Goal: Task Accomplishment & Management: Use online tool/utility

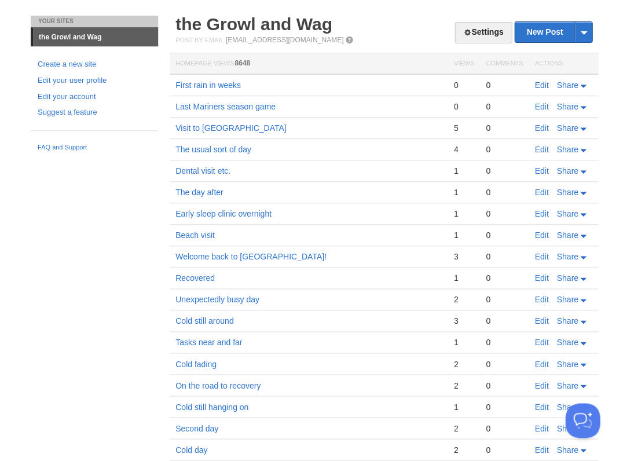
click at [544, 86] on link "Edit" at bounding box center [542, 85] width 14 height 9
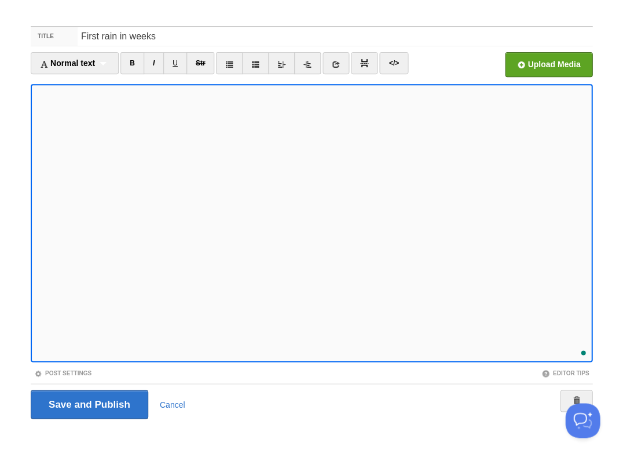
scroll to position [276, 0]
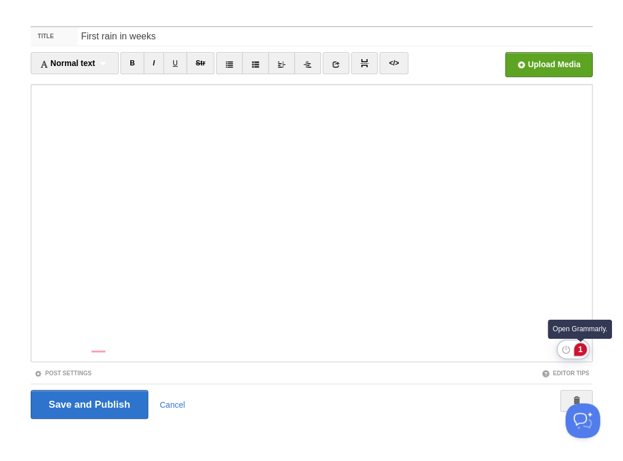
click at [578, 348] on div "1" at bounding box center [580, 349] width 13 height 13
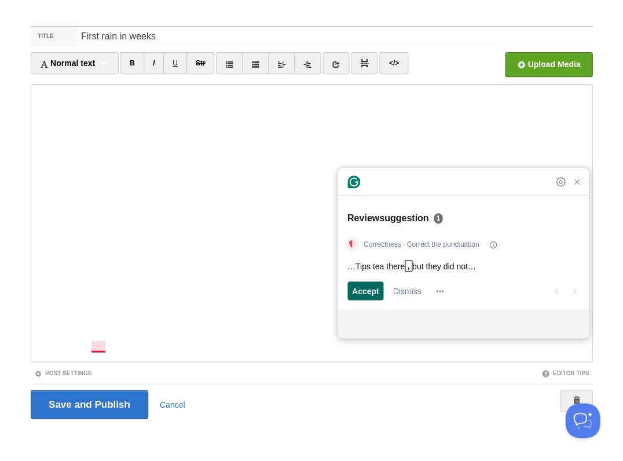
click at [361, 291] on span "Accept" at bounding box center [365, 291] width 27 height 12
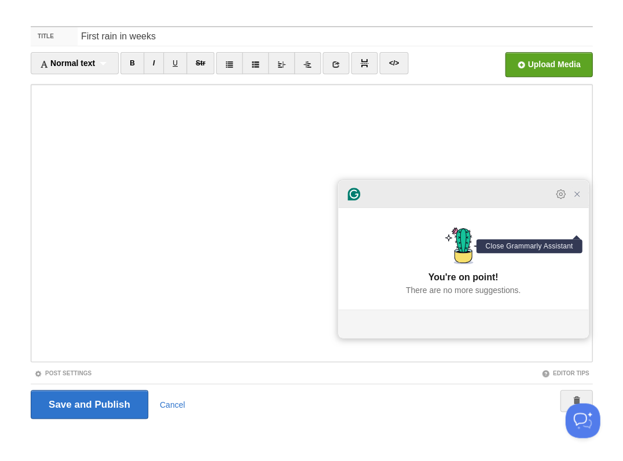
click at [576, 199] on icon "Close Grammarly Assistant" at bounding box center [576, 193] width 9 height 9
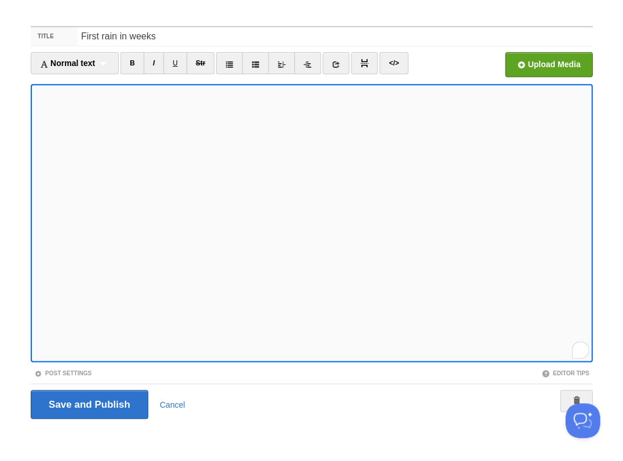
scroll to position [329, 0]
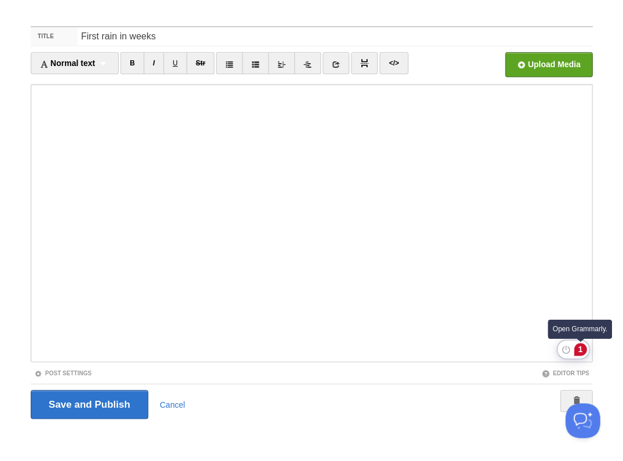
click at [579, 350] on div "1" at bounding box center [580, 349] width 13 height 13
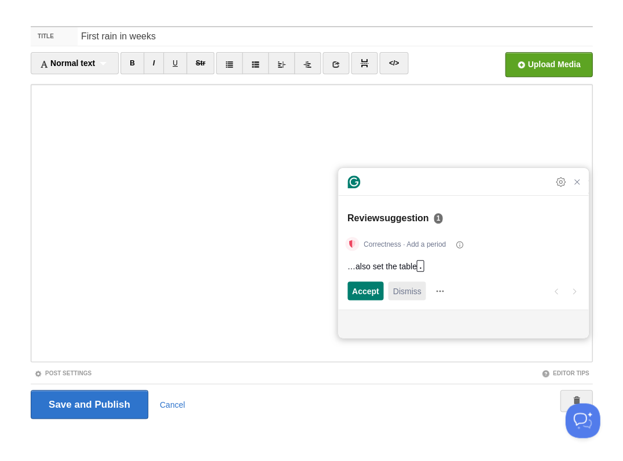
click at [403, 292] on span "Dismiss" at bounding box center [407, 291] width 28 height 12
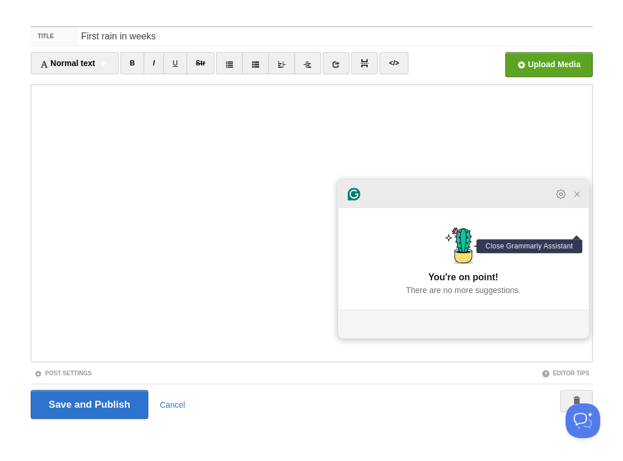
click at [575, 196] on icon "Close Grammarly Assistant" at bounding box center [577, 194] width 5 height 5
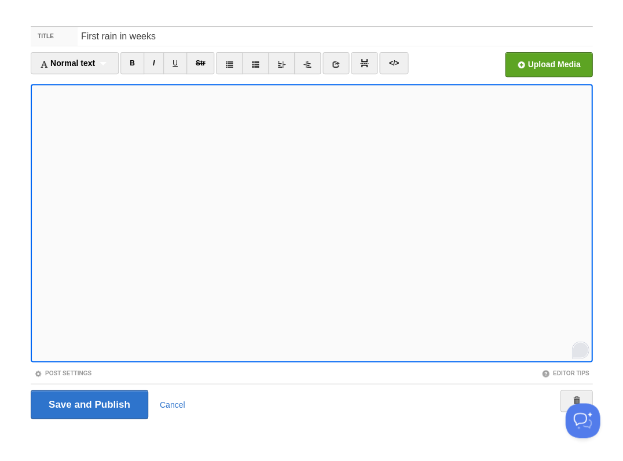
scroll to position [417, 0]
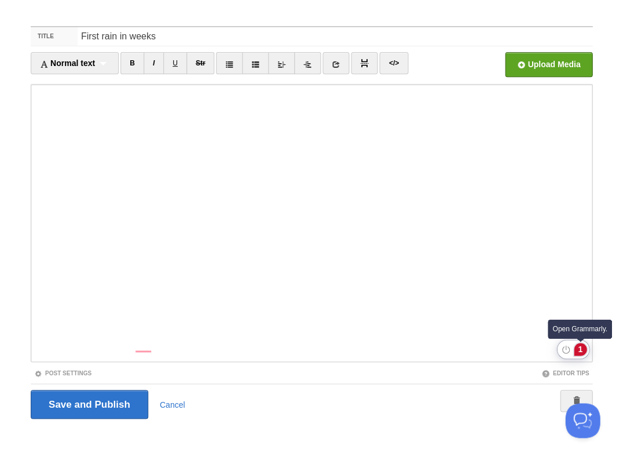
click at [580, 350] on div "1" at bounding box center [580, 349] width 13 height 13
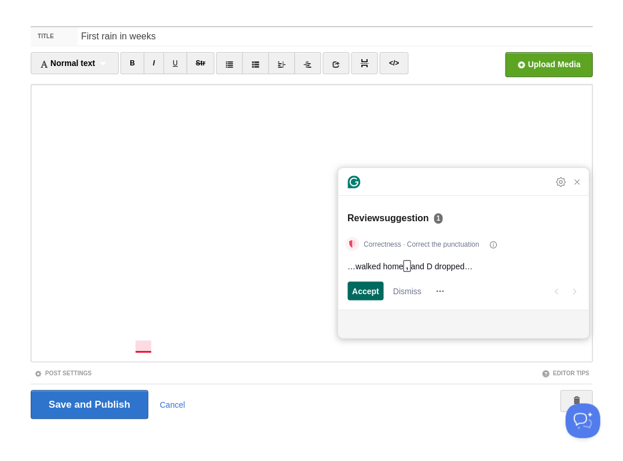
click at [352, 292] on span "Accept" at bounding box center [365, 291] width 27 height 12
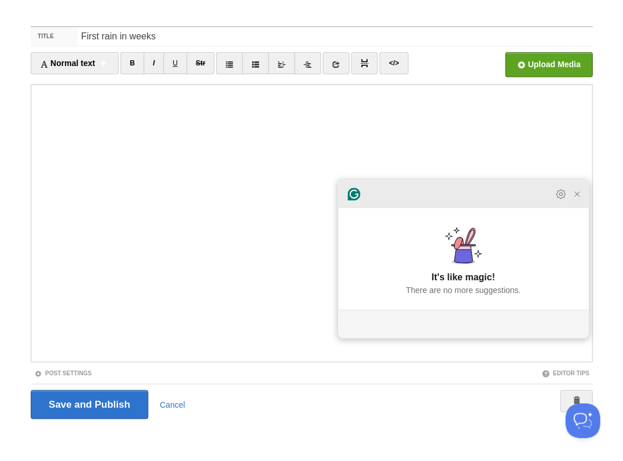
click at [578, 199] on icon "Close Grammarly Assistant" at bounding box center [576, 193] width 9 height 9
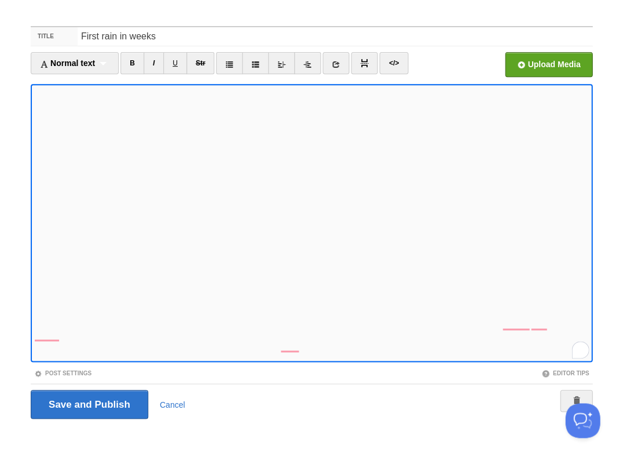
scroll to position [555, 0]
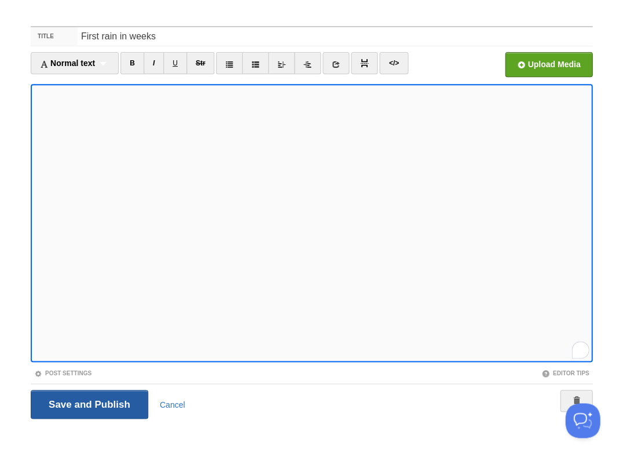
click at [88, 403] on input "Save and Publish" at bounding box center [90, 404] width 118 height 29
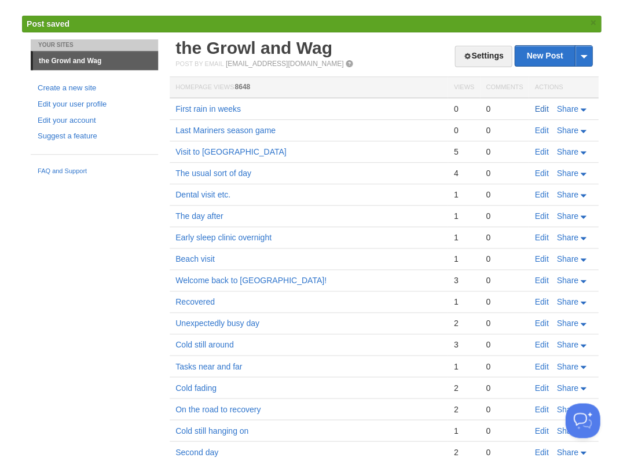
click at [539, 105] on link "Edit" at bounding box center [542, 108] width 14 height 9
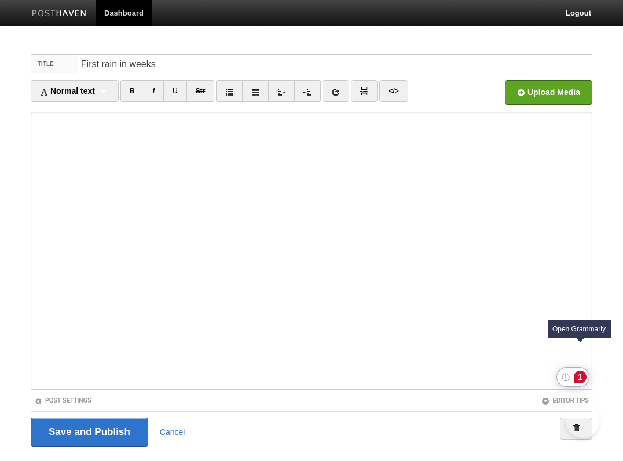
click at [580, 371] on div "1" at bounding box center [580, 377] width 13 height 13
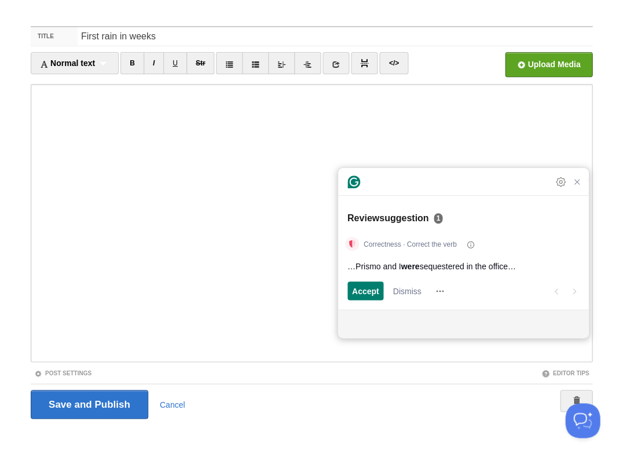
scroll to position [556, 0]
click at [359, 285] on span "Accept" at bounding box center [365, 291] width 27 height 12
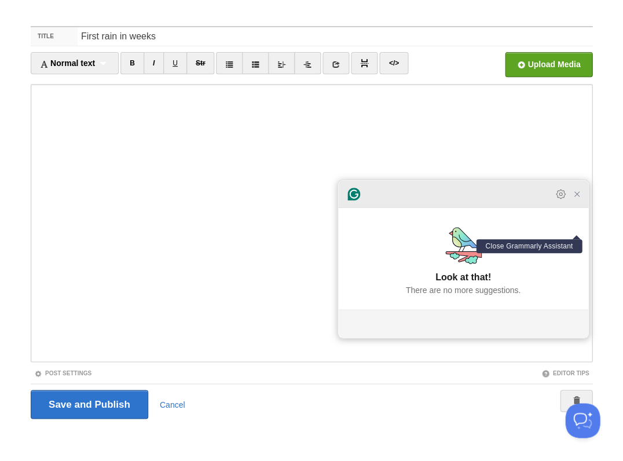
click at [577, 201] on icon "Close Grammarly Assistant" at bounding box center [577, 194] width 14 height 14
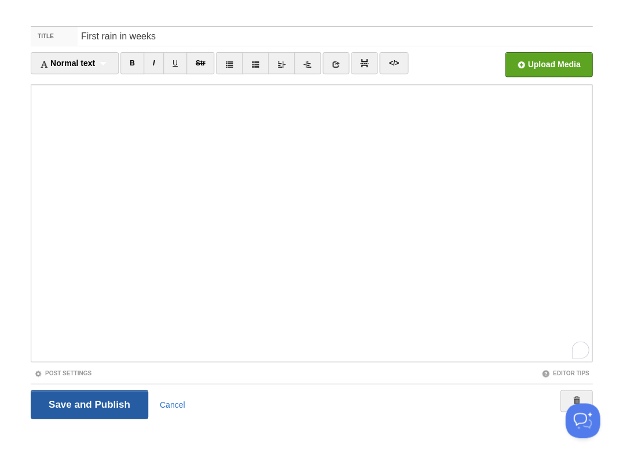
click at [88, 403] on input "Save and Publish" at bounding box center [90, 404] width 118 height 29
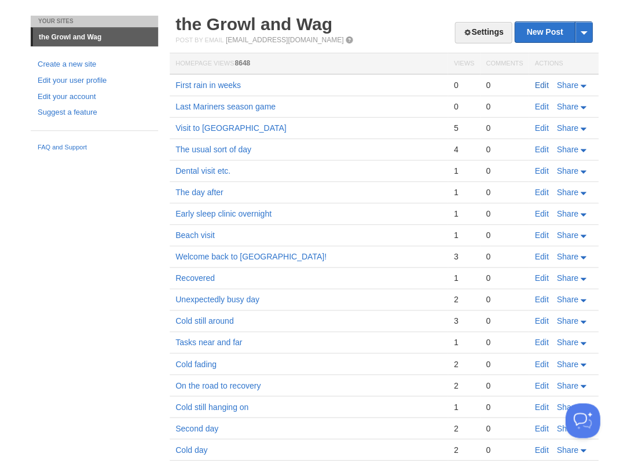
click at [540, 81] on link "Edit" at bounding box center [542, 85] width 14 height 9
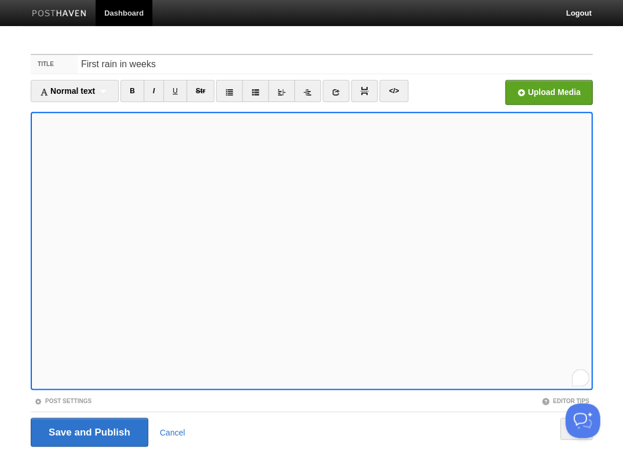
scroll to position [28, 0]
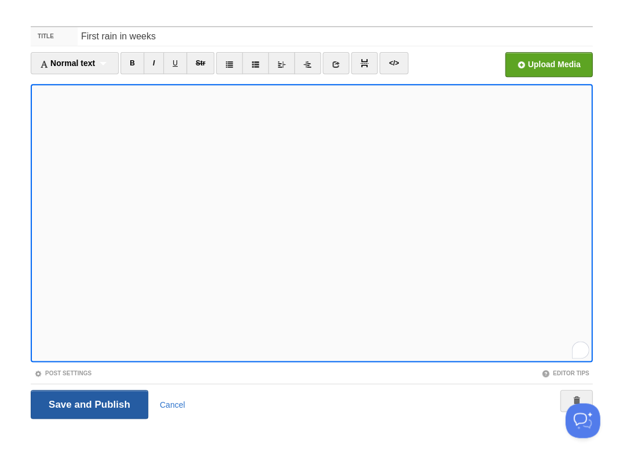
click at [88, 403] on input "Save and Publish" at bounding box center [90, 404] width 118 height 29
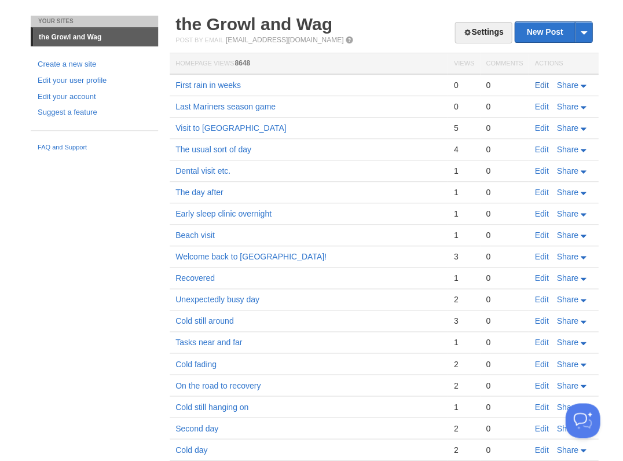
click at [540, 82] on link "Edit" at bounding box center [542, 85] width 14 height 9
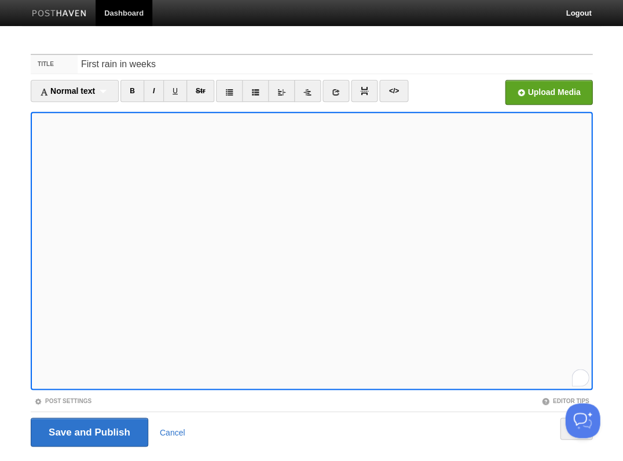
scroll to position [28, 0]
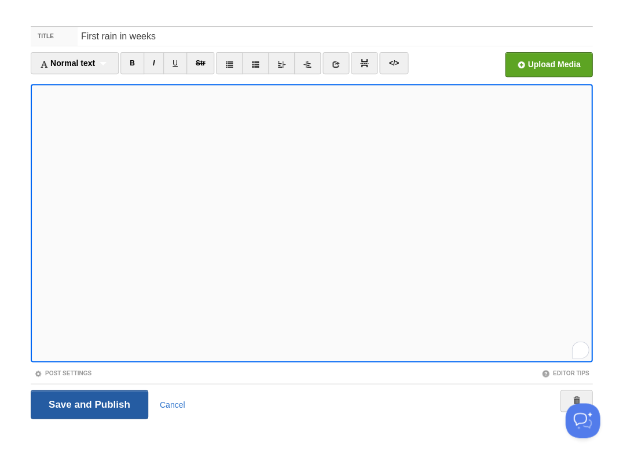
click at [88, 403] on input "Save and Publish" at bounding box center [90, 404] width 118 height 29
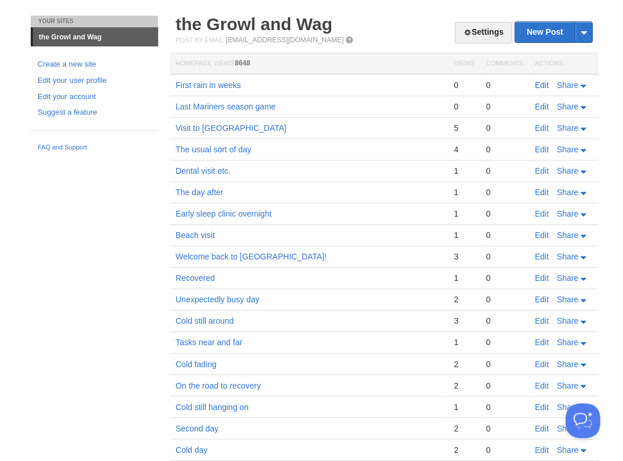
click at [544, 81] on link "Edit" at bounding box center [542, 85] width 14 height 9
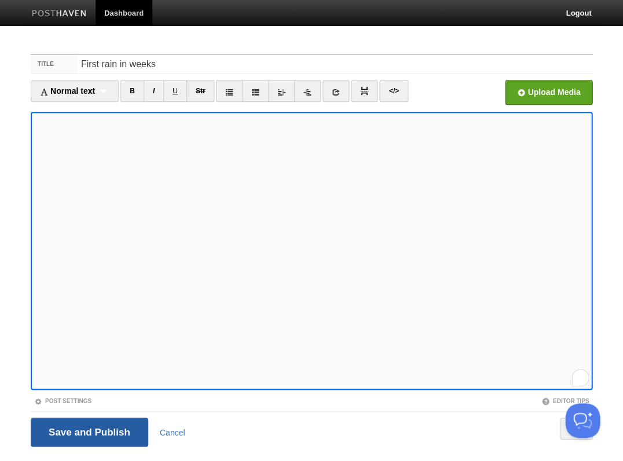
click at [72, 433] on input "Save and Publish" at bounding box center [90, 432] width 118 height 29
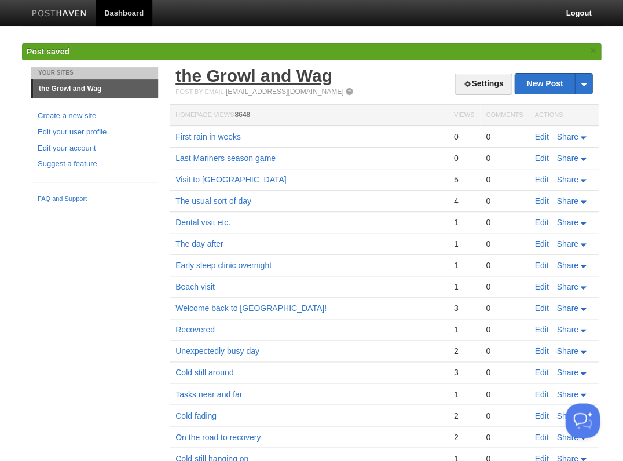
click at [248, 76] on link "the Growl and Wag" at bounding box center [253, 75] width 157 height 19
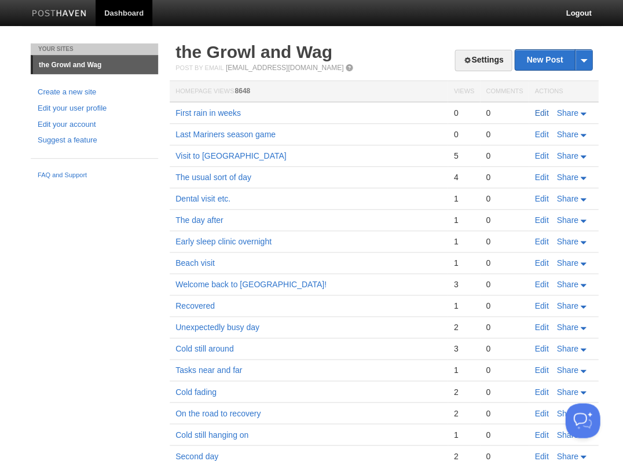
click at [544, 111] on link "Edit" at bounding box center [542, 112] width 14 height 9
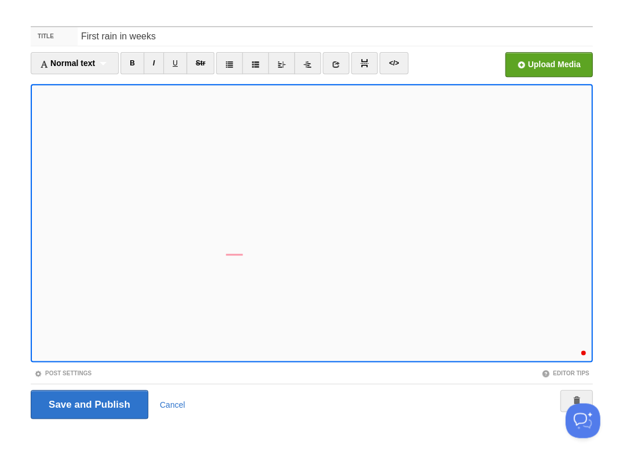
scroll to position [566, 0]
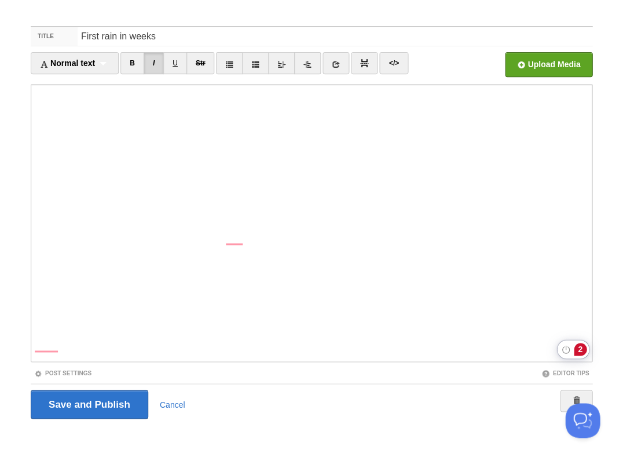
click at [579, 348] on div "2" at bounding box center [580, 349] width 13 height 13
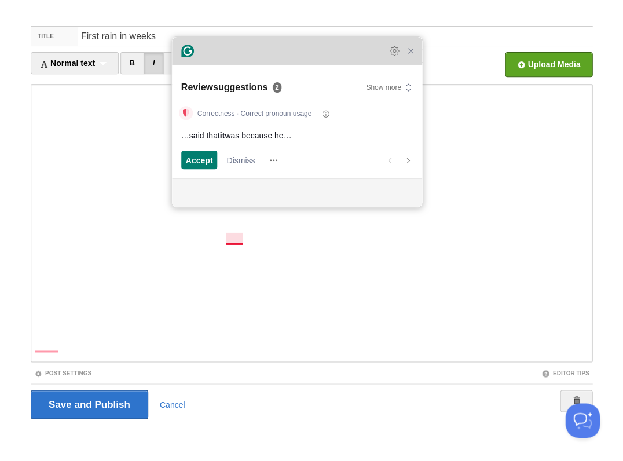
drag, startPoint x: 396, startPoint y: 188, endPoint x: 230, endPoint y: 57, distance: 211.6
click at [230, 57] on div "Grammarly Assistant Review suggestions 2 Show more Correctness · Correct pronou…" at bounding box center [297, 122] width 250 height 170
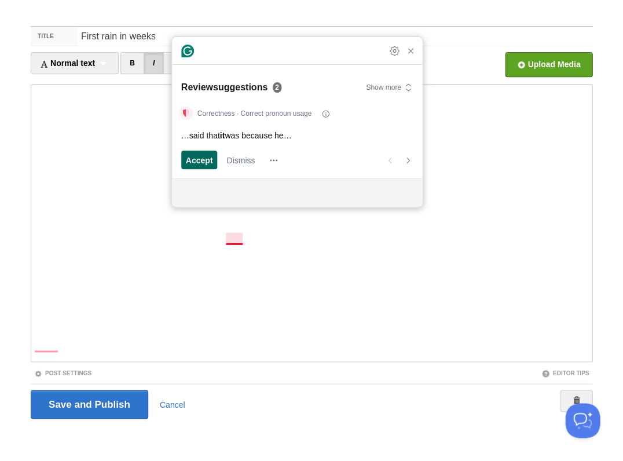
click at [194, 160] on span "Accept" at bounding box center [199, 160] width 27 height 12
click at [192, 156] on span "Accept" at bounding box center [199, 160] width 27 height 12
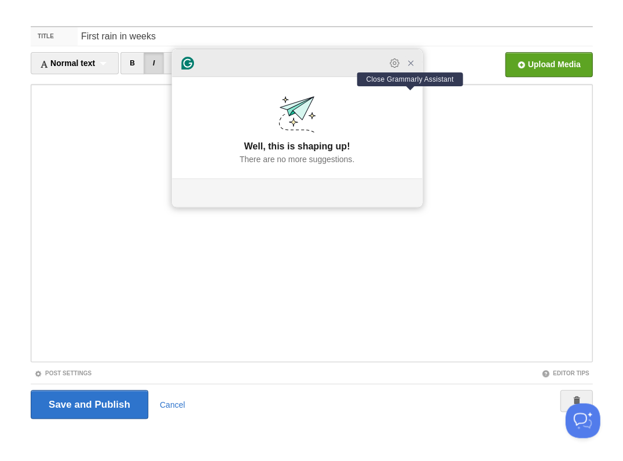
click at [409, 68] on icon "Close Grammarly Assistant" at bounding box center [410, 62] width 9 height 9
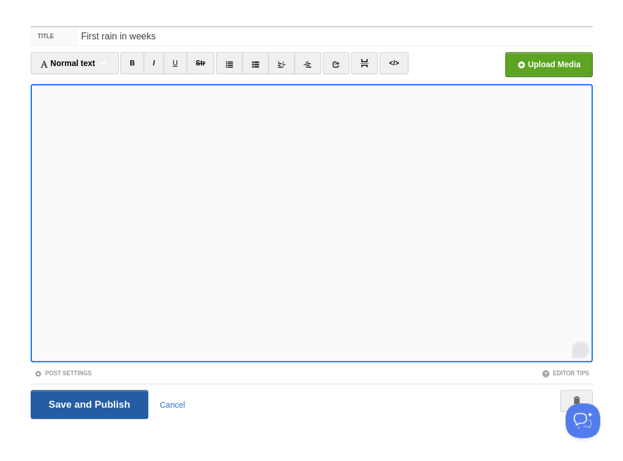
click at [88, 403] on input "Save and Publish" at bounding box center [90, 404] width 118 height 29
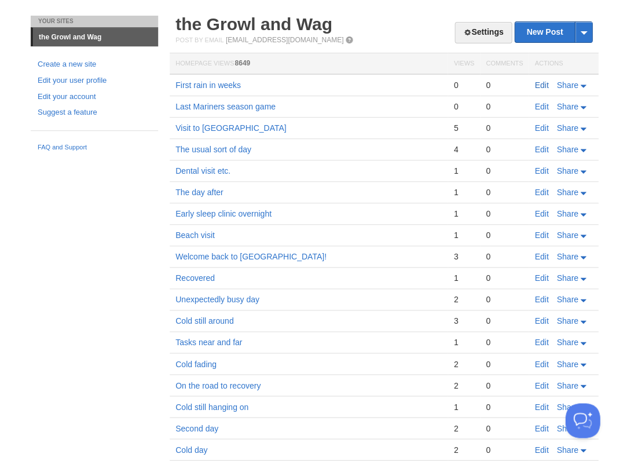
click at [540, 85] on link "Edit" at bounding box center [542, 85] width 14 height 9
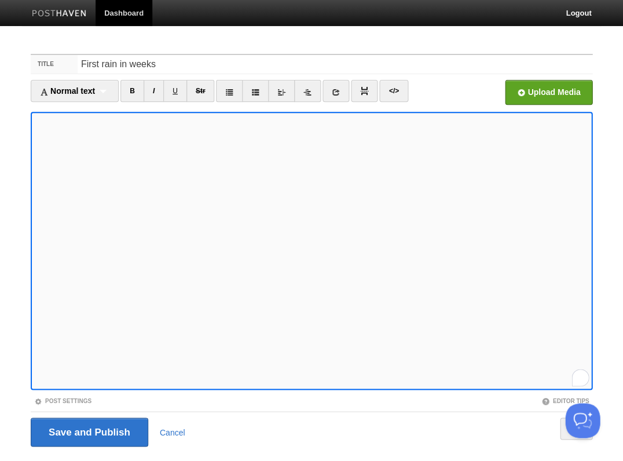
scroll to position [28, 0]
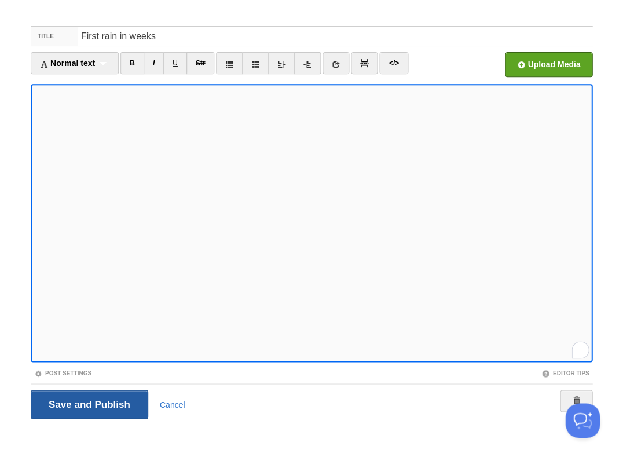
click at [88, 403] on input "Save and Publish" at bounding box center [90, 404] width 118 height 29
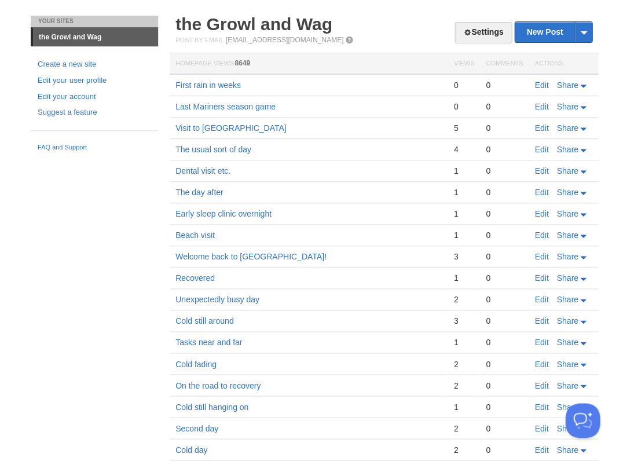
click at [544, 83] on link "Edit" at bounding box center [542, 85] width 14 height 9
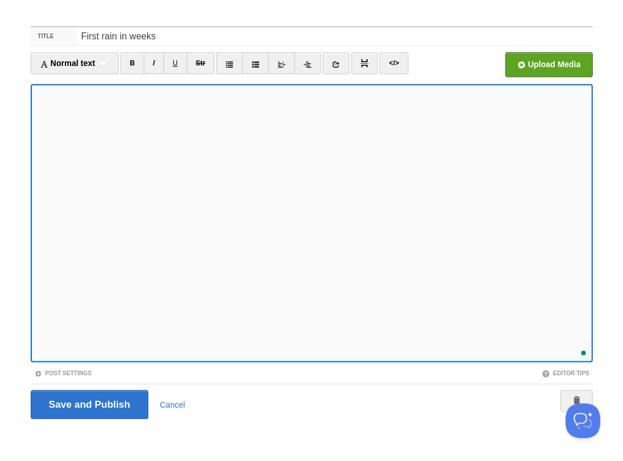
scroll to position [589, 0]
click at [88, 403] on input "Save and Publish" at bounding box center [90, 404] width 118 height 29
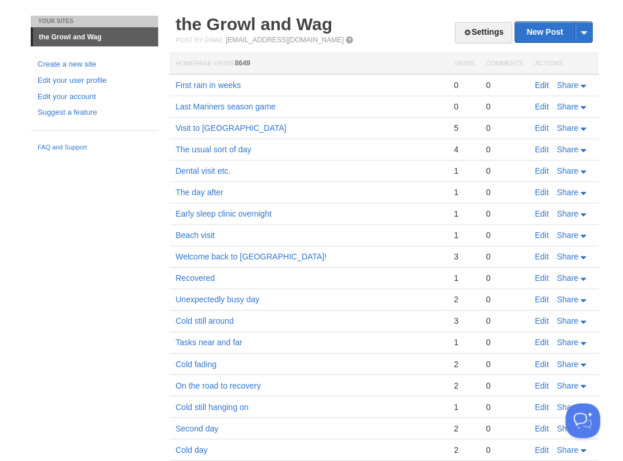
click at [544, 83] on link "Edit" at bounding box center [542, 85] width 14 height 9
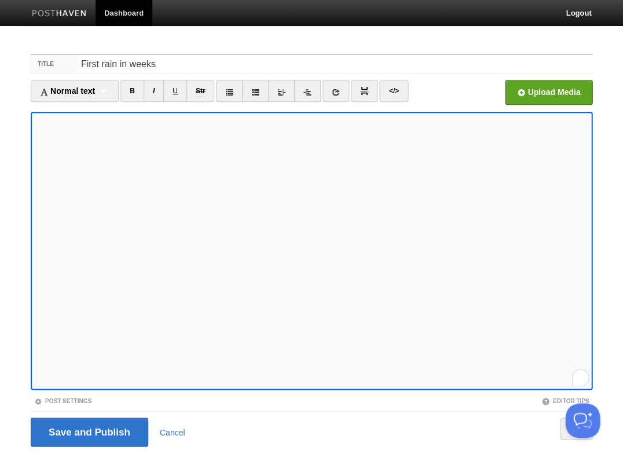
scroll to position [28, 0]
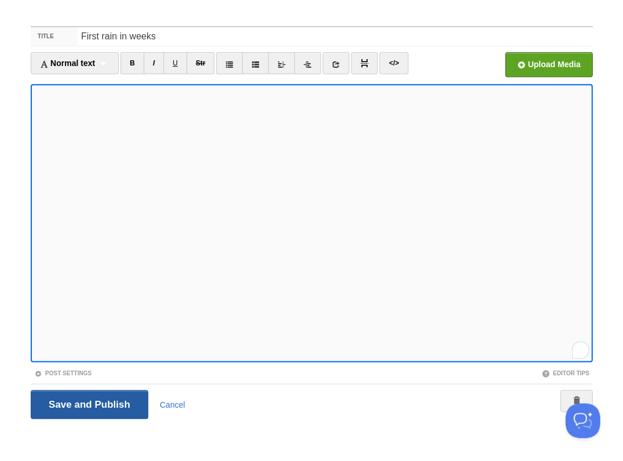
click at [88, 403] on input "Save and Publish" at bounding box center [90, 404] width 118 height 29
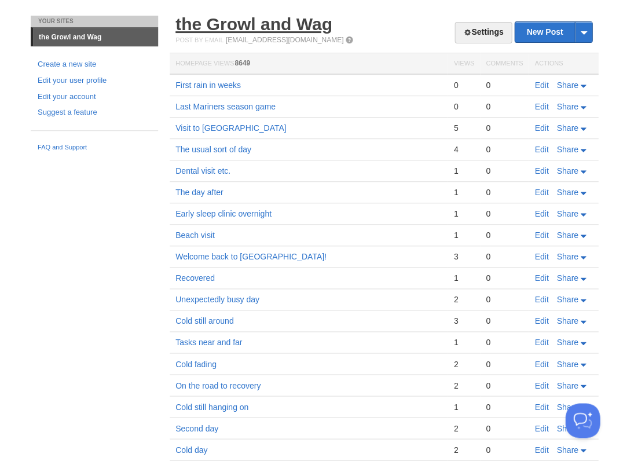
click at [217, 28] on link "the Growl and Wag" at bounding box center [253, 23] width 157 height 19
click at [126, 1] on body "Dashboard Logout Post saved × Post created × Post saved × Post saved × Post sav…" at bounding box center [311, 269] width 623 height 595
click at [541, 85] on link "Edit" at bounding box center [542, 85] width 14 height 9
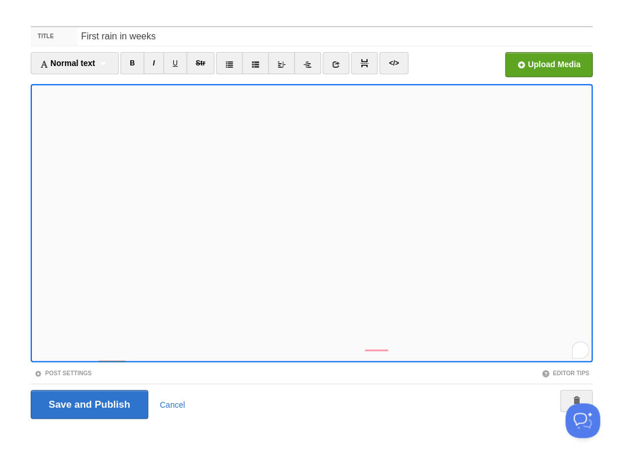
scroll to position [600, 0]
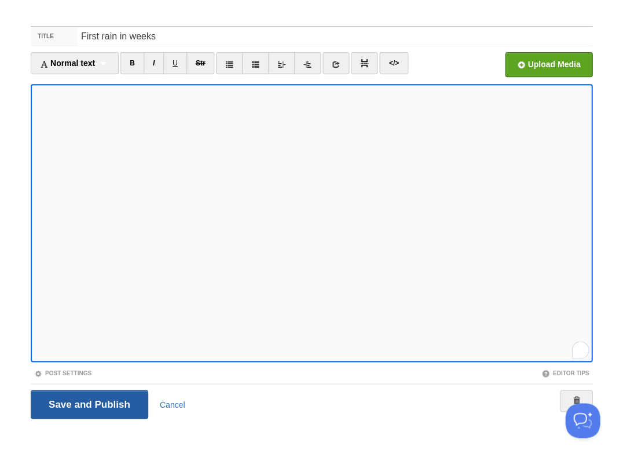
click at [88, 403] on input "Save and Publish" at bounding box center [90, 404] width 118 height 29
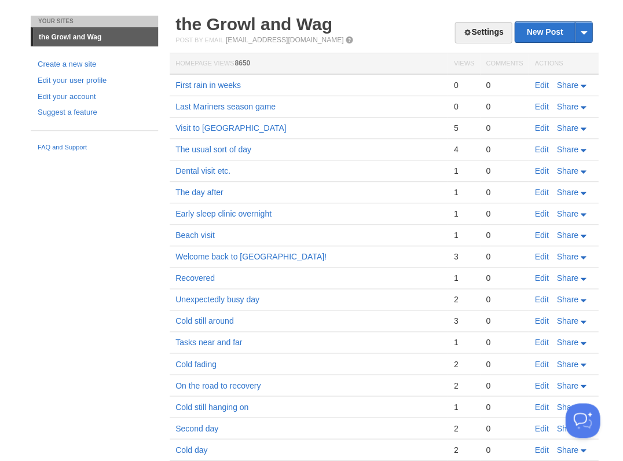
click at [537, 83] on link "Edit" at bounding box center [542, 85] width 14 height 9
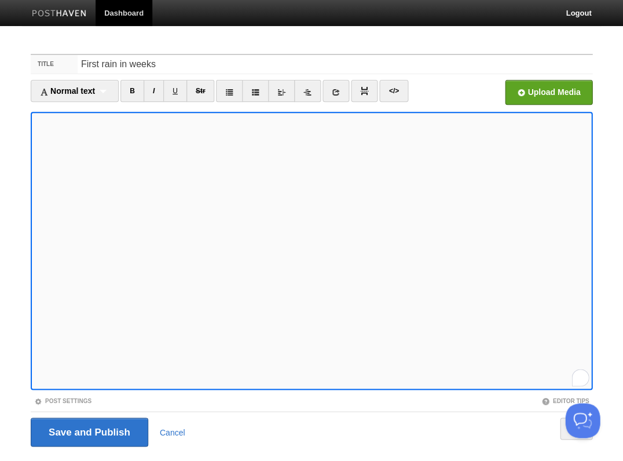
scroll to position [28, 0]
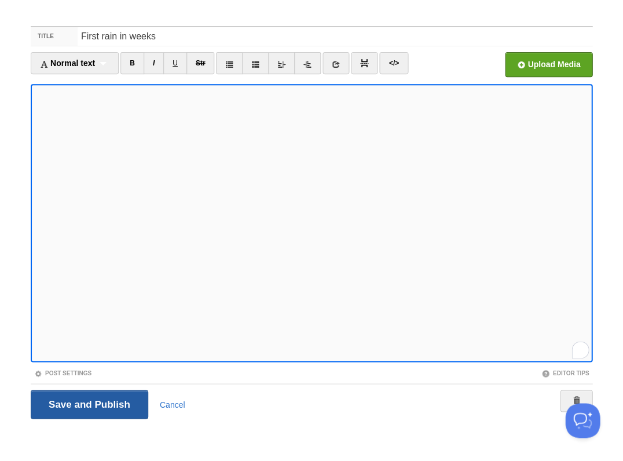
click at [88, 403] on input "Save and Publish" at bounding box center [90, 404] width 118 height 29
